Goal: Information Seeking & Learning: Learn about a topic

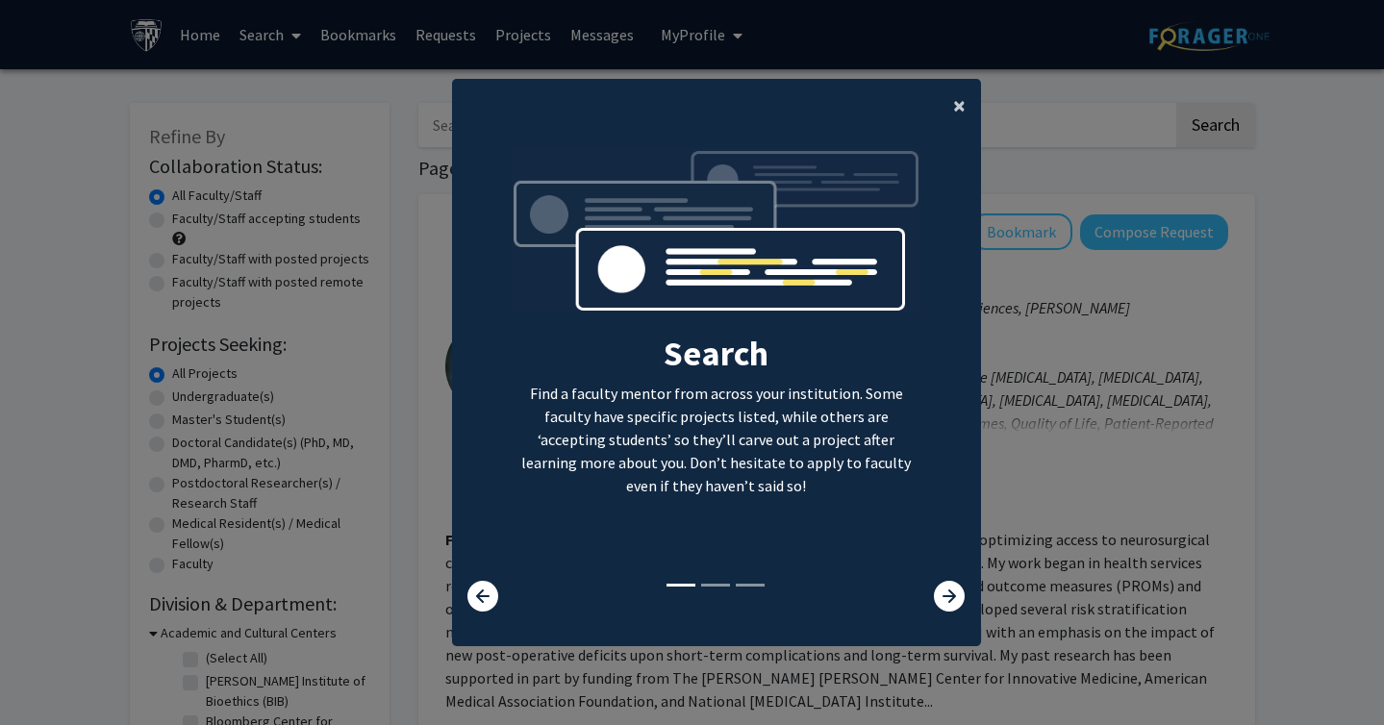
click at [957, 109] on span "×" at bounding box center [959, 105] width 13 height 30
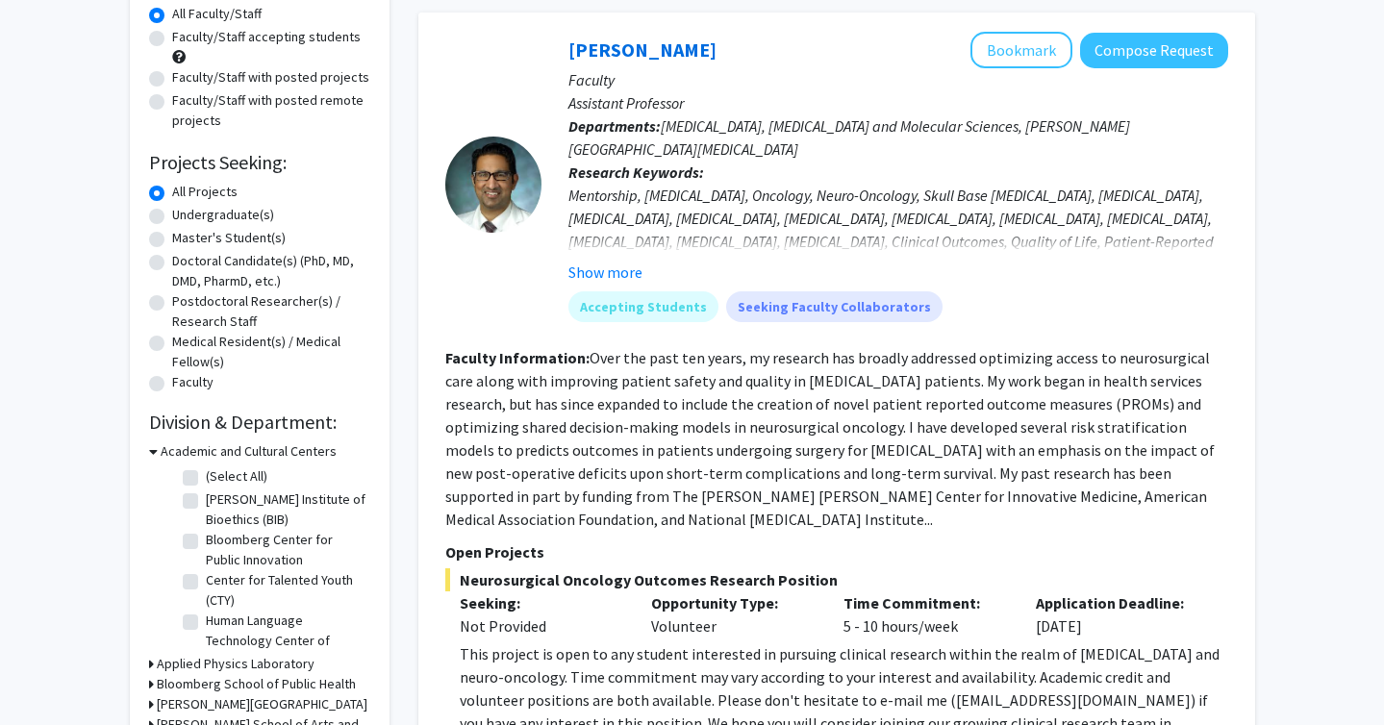
scroll to position [169, 0]
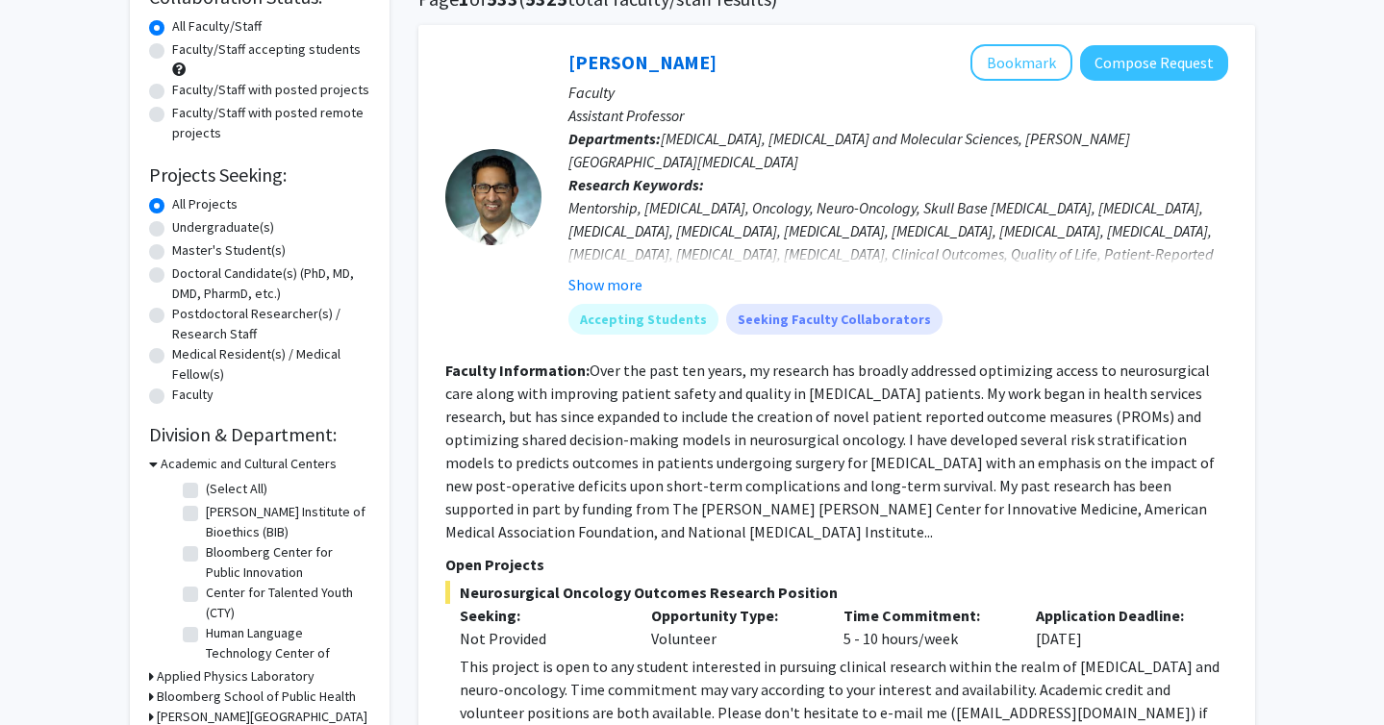
click at [226, 282] on label "Doctoral Candidate(s) (PhD, MD, DMD, PharmD, etc.)" at bounding box center [271, 284] width 198 height 40
click at [185, 276] on input "Doctoral Candidate(s) (PhD, MD, DMD, PharmD, etc.)" at bounding box center [178, 270] width 13 height 13
radio input "true"
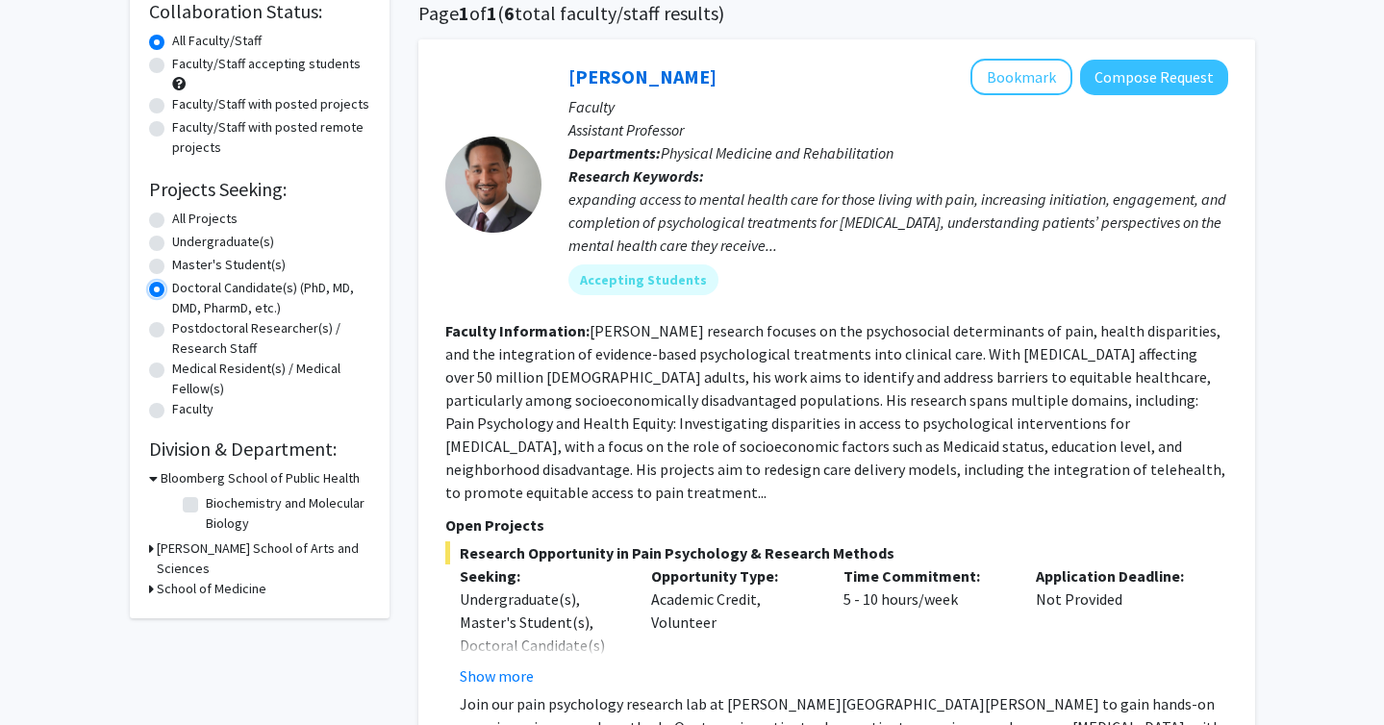
scroll to position [152, 0]
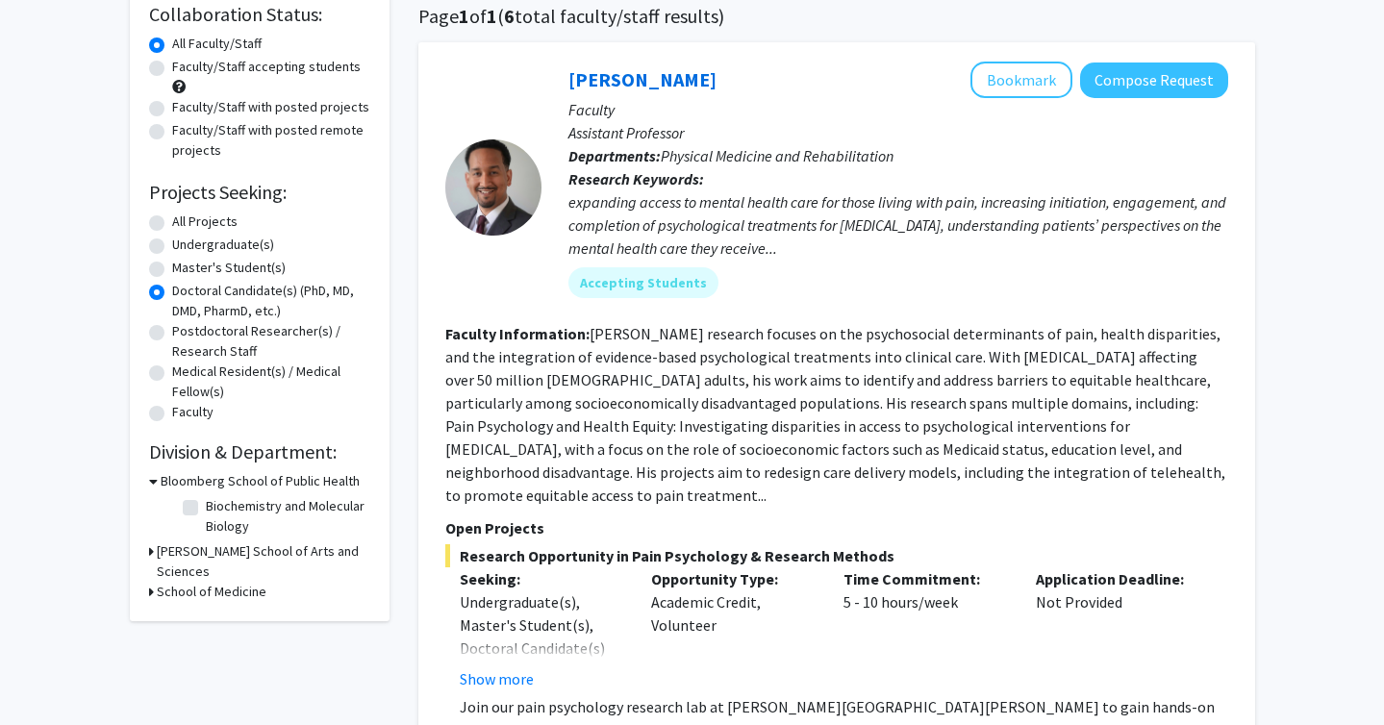
click at [165, 227] on div "All Projects" at bounding box center [259, 223] width 221 height 23
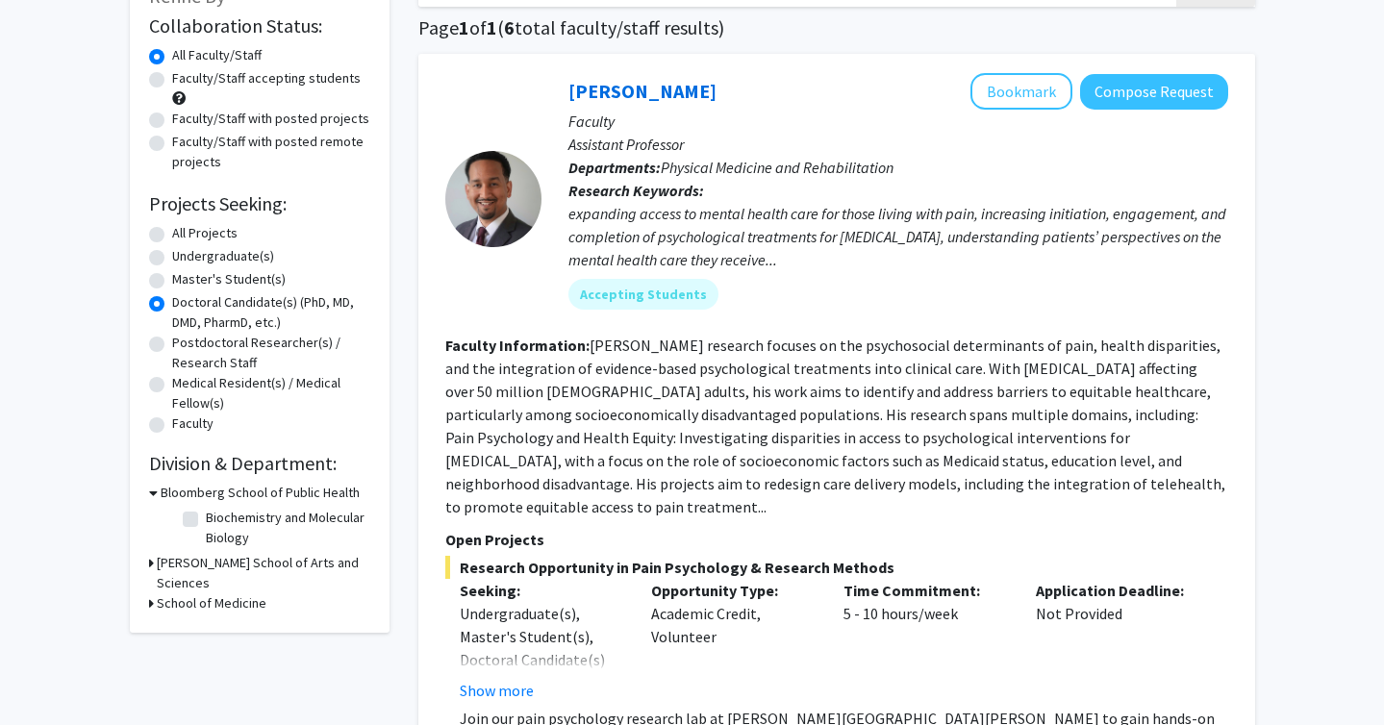
click at [172, 238] on label "All Projects" at bounding box center [204, 233] width 65 height 20
click at [172, 236] on input "All Projects" at bounding box center [178, 229] width 13 height 13
radio input "true"
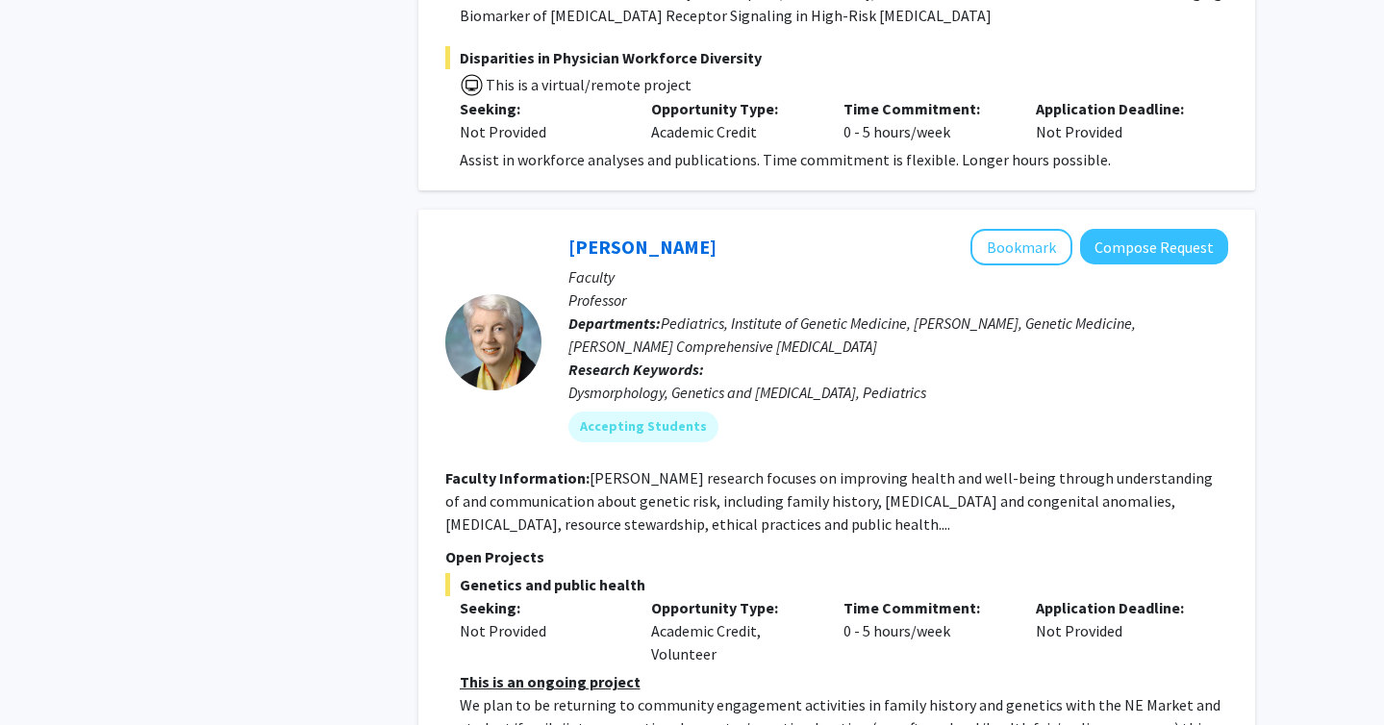
scroll to position [7949, 0]
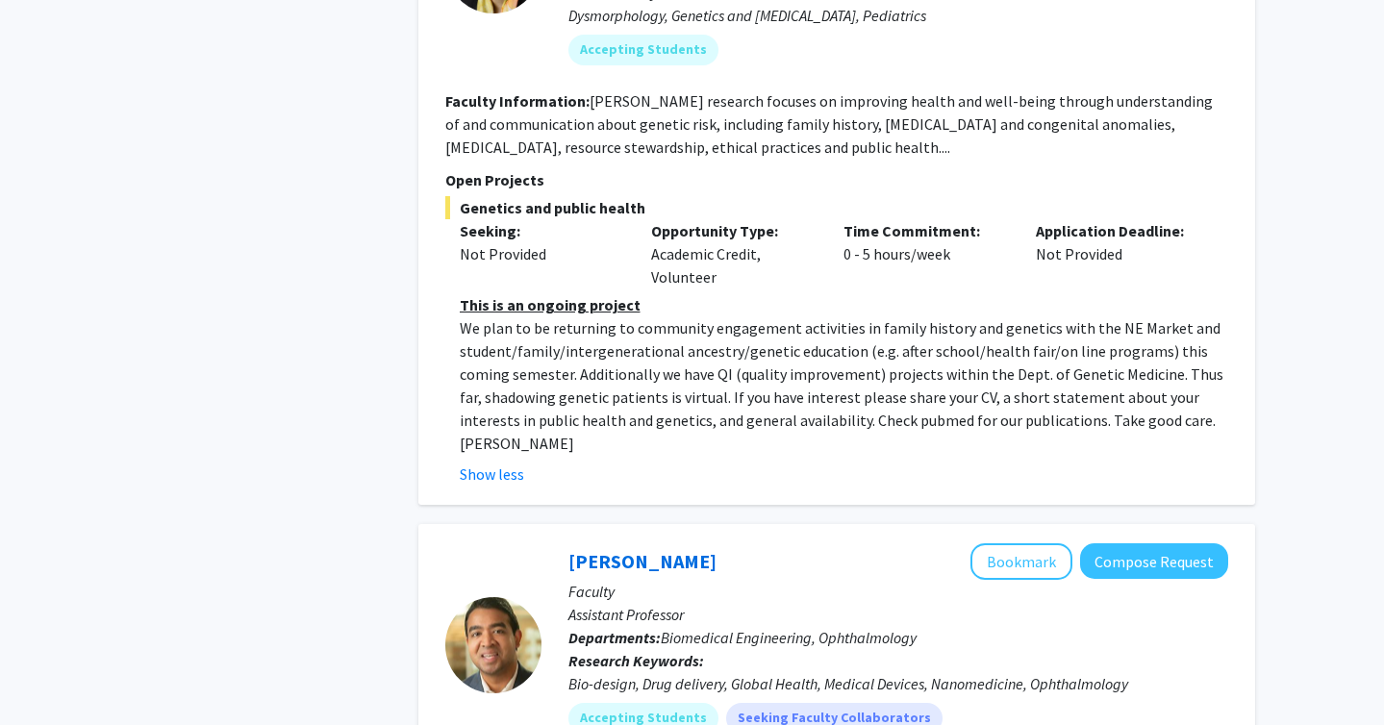
scroll to position [8396, 0]
